Goal: Transaction & Acquisition: Purchase product/service

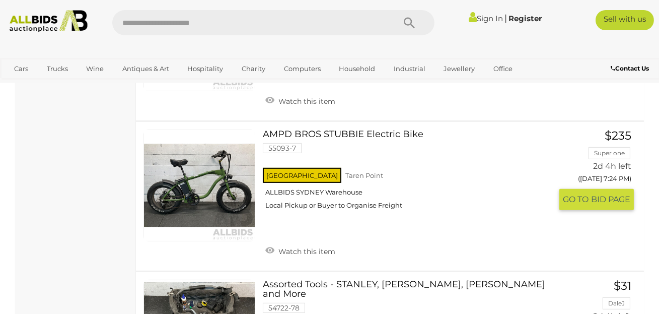
scroll to position [1057, 0]
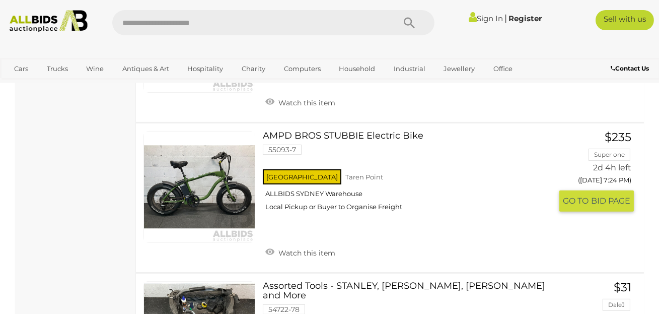
click at [222, 169] on link at bounding box center [199, 187] width 112 height 112
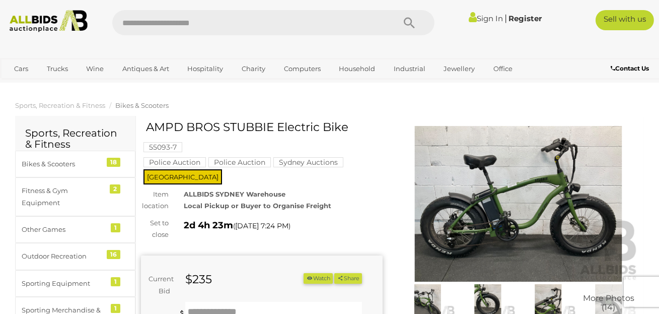
click at [527, 233] on img at bounding box center [519, 204] width 242 height 156
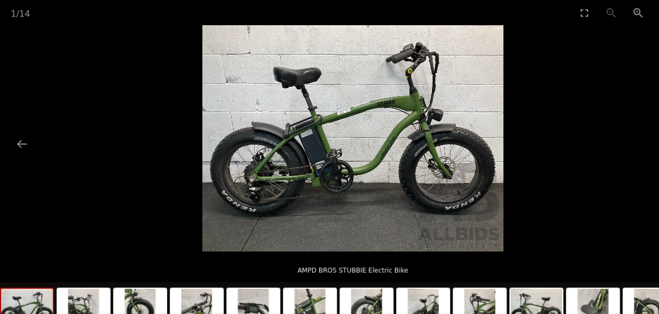
scroll to position [730, 0]
click at [21, 127] on button "Previous slide" at bounding box center [20, 134] width 21 height 20
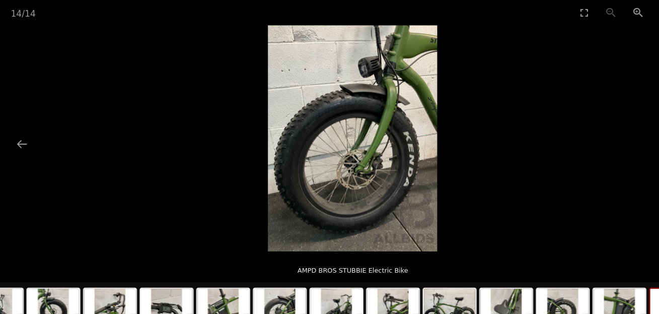
scroll to position [538, 0]
click at [21, 132] on button "Previous slide" at bounding box center [20, 134] width 21 height 20
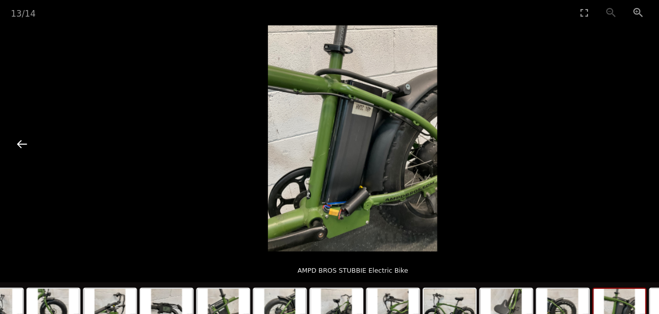
click at [21, 132] on button "Previous slide" at bounding box center [20, 134] width 21 height 20
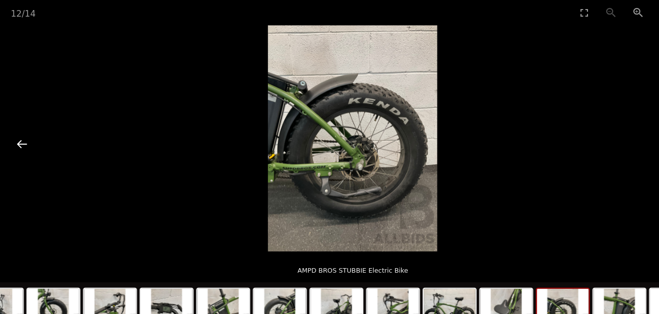
click at [20, 132] on button "Previous slide" at bounding box center [20, 134] width 21 height 20
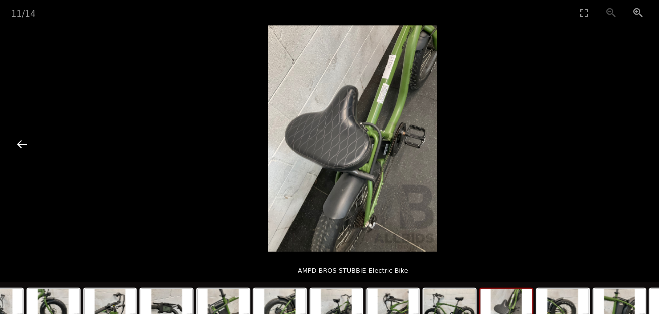
click at [20, 131] on button "Previous slide" at bounding box center [20, 134] width 21 height 20
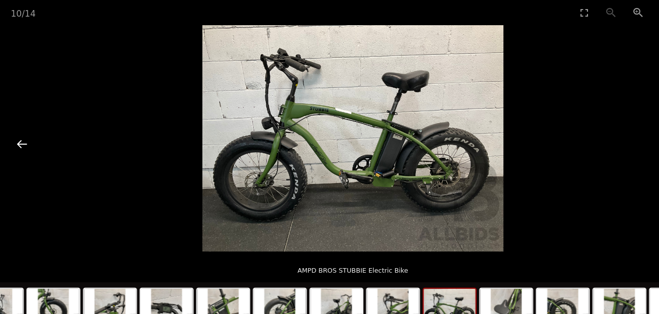
click at [20, 131] on button "Previous slide" at bounding box center [20, 134] width 21 height 20
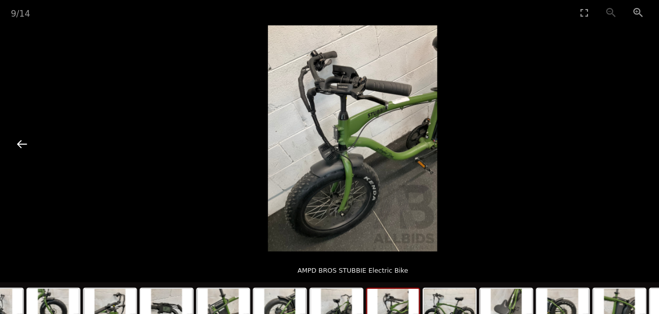
click at [20, 131] on button "Previous slide" at bounding box center [20, 134] width 21 height 20
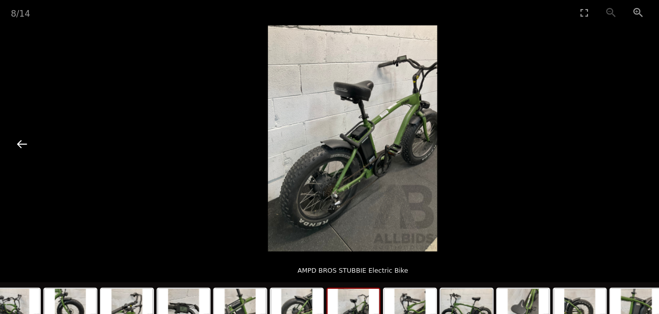
click at [20, 131] on button "Previous slide" at bounding box center [20, 134] width 21 height 20
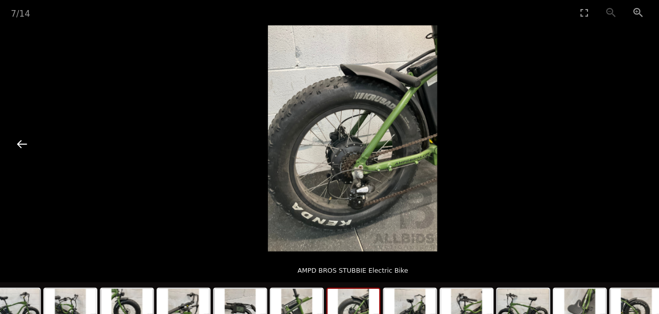
click at [20, 131] on button "Previous slide" at bounding box center [20, 134] width 21 height 20
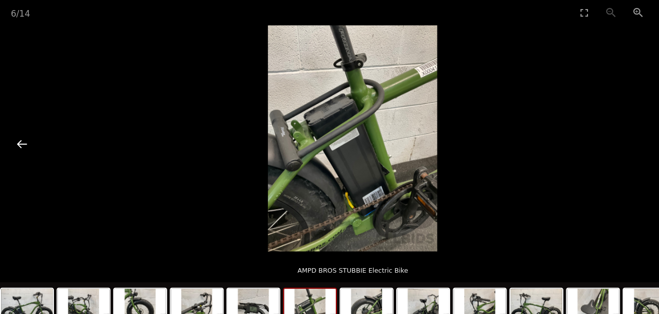
click at [20, 131] on button "Previous slide" at bounding box center [20, 134] width 21 height 20
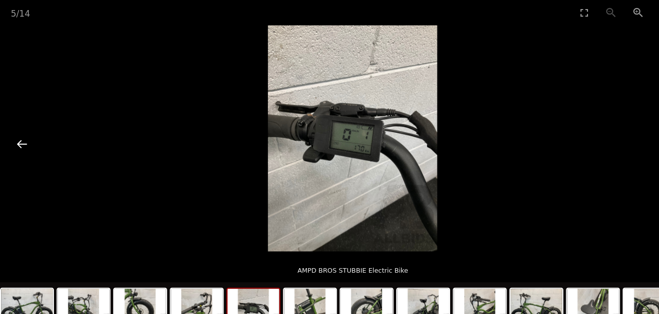
click at [20, 131] on button "Previous slide" at bounding box center [20, 134] width 21 height 20
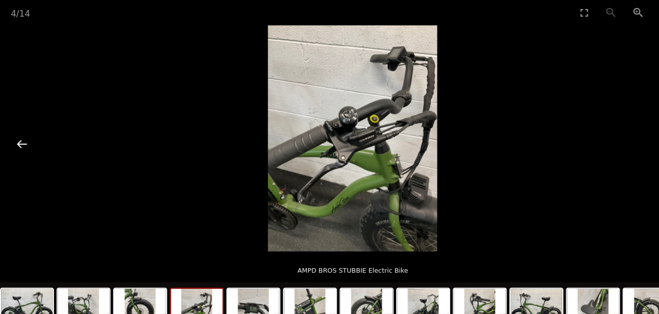
click at [20, 131] on button "Previous slide" at bounding box center [20, 134] width 21 height 20
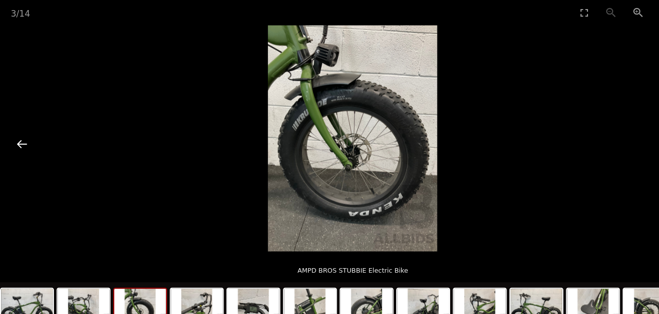
click at [20, 131] on button "Previous slide" at bounding box center [20, 134] width 21 height 20
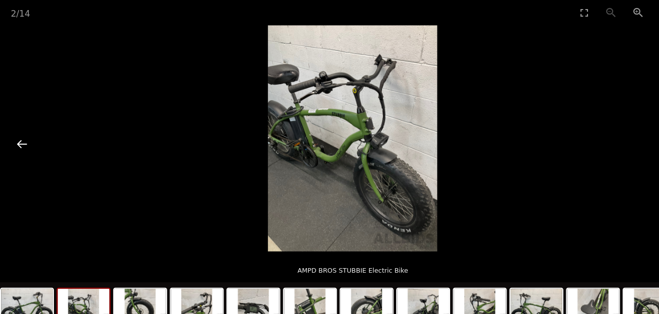
click at [20, 131] on button "Previous slide" at bounding box center [20, 134] width 21 height 20
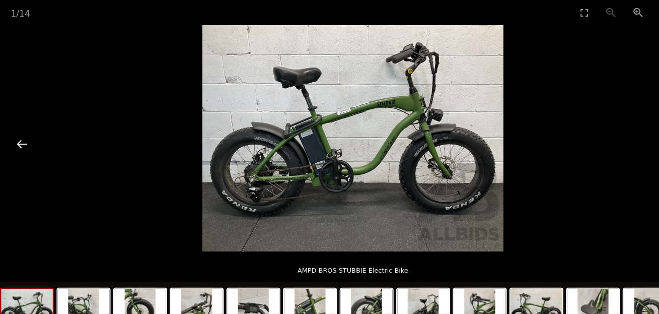
click at [20, 131] on button "Previous slide" at bounding box center [20, 134] width 21 height 20
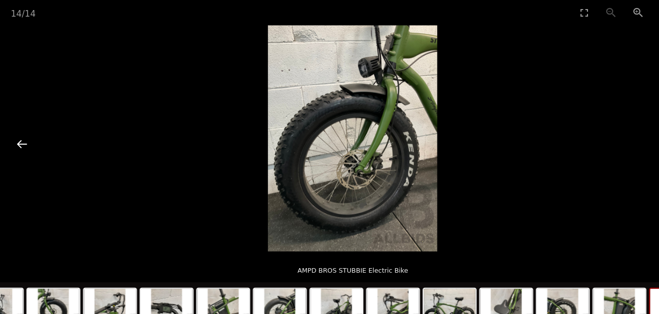
click at [20, 131] on button "Previous slide" at bounding box center [20, 134] width 21 height 20
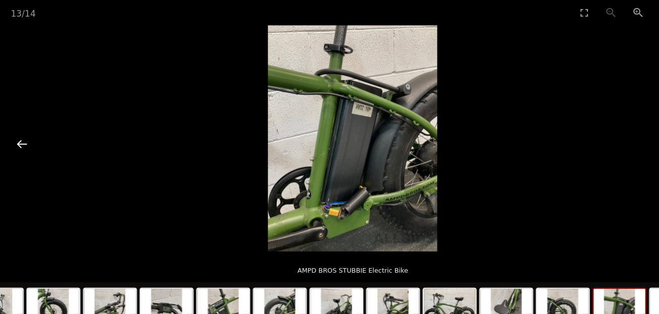
click at [20, 131] on button "Previous slide" at bounding box center [20, 134] width 21 height 20
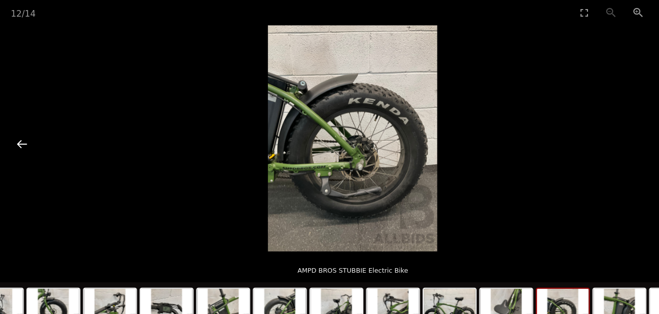
click at [20, 131] on button "Previous slide" at bounding box center [20, 134] width 21 height 20
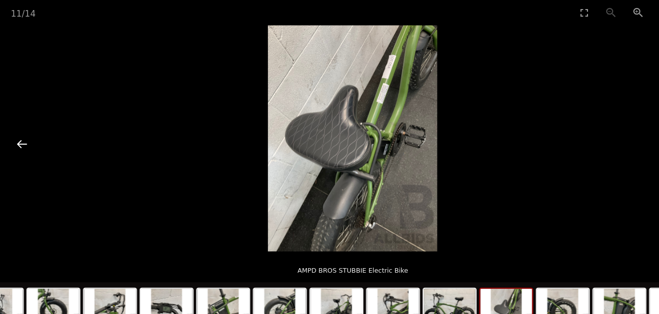
click at [20, 136] on button "Previous slide" at bounding box center [20, 134] width 21 height 20
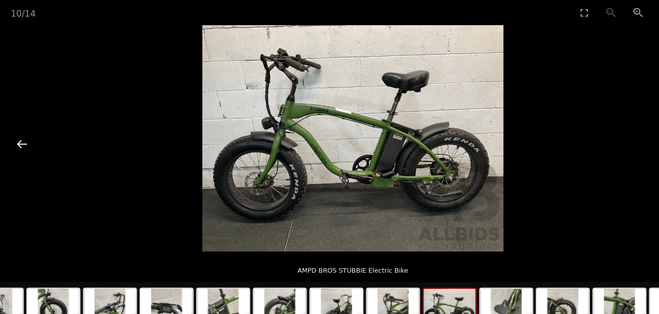
click at [20, 136] on button "Previous slide" at bounding box center [20, 134] width 21 height 20
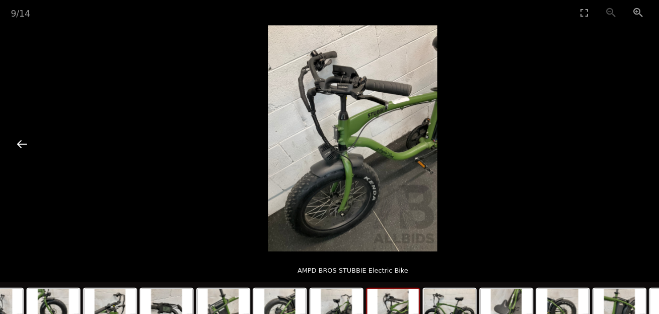
click at [23, 134] on button "Previous slide" at bounding box center [20, 134] width 21 height 20
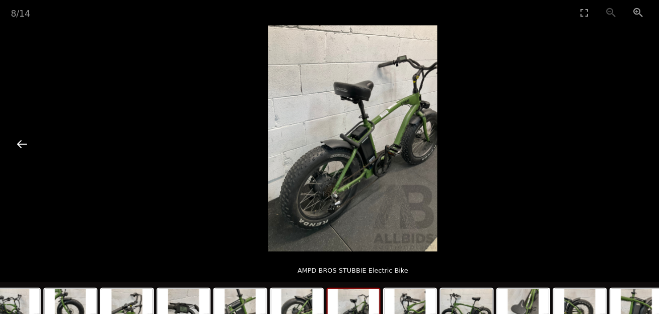
click at [25, 137] on button "Previous slide" at bounding box center [20, 134] width 21 height 20
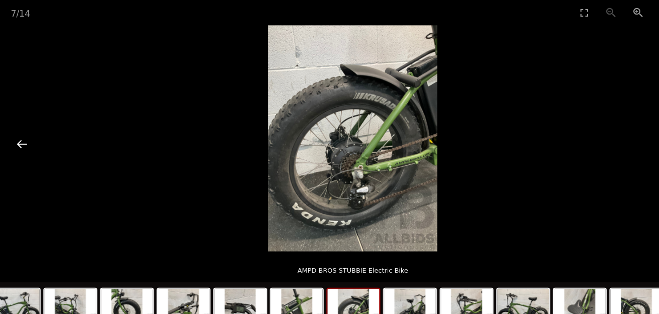
click at [25, 137] on button "Previous slide" at bounding box center [20, 134] width 21 height 20
